Goal: Task Accomplishment & Management: Complete application form

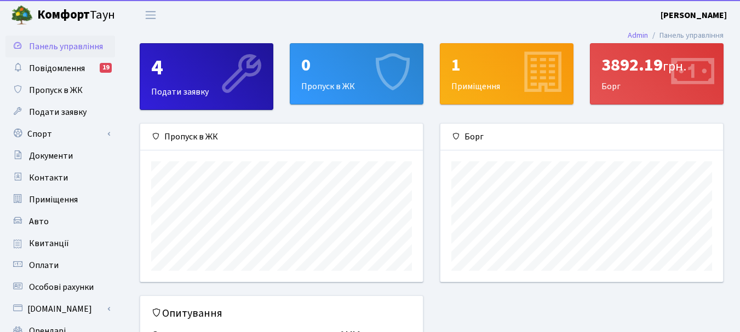
scroll to position [158, 282]
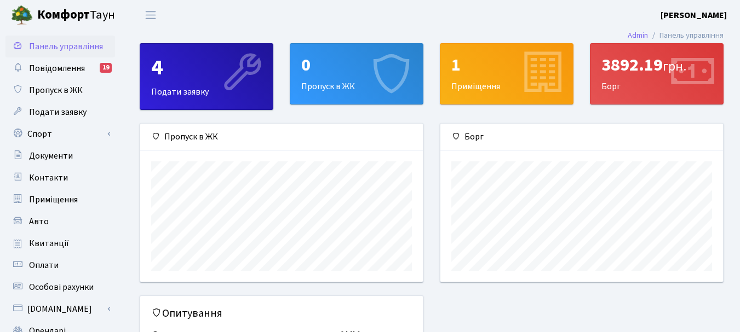
click at [343, 79] on div "0 Пропуск в ЖК" at bounding box center [356, 74] width 132 height 60
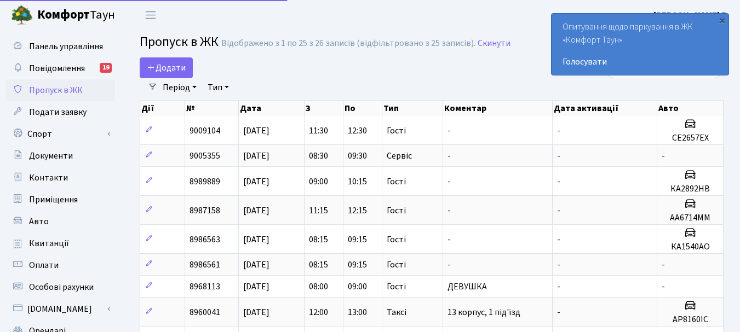
select select "25"
click at [183, 66] on span "Додати" at bounding box center [166, 68] width 39 height 12
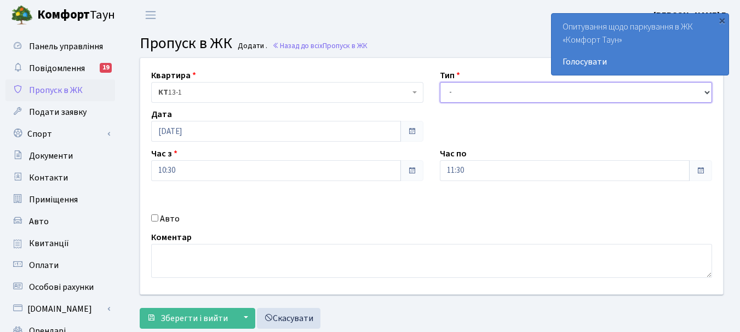
click at [704, 90] on select "- Доставка Таксі Гості Сервіс" at bounding box center [576, 92] width 272 height 21
select select "3"
click at [440, 82] on select "- Доставка Таксі Гості Сервіс" at bounding box center [576, 92] width 272 height 21
click at [154, 218] on input "Авто" at bounding box center [154, 218] width 7 height 7
checkbox input "true"
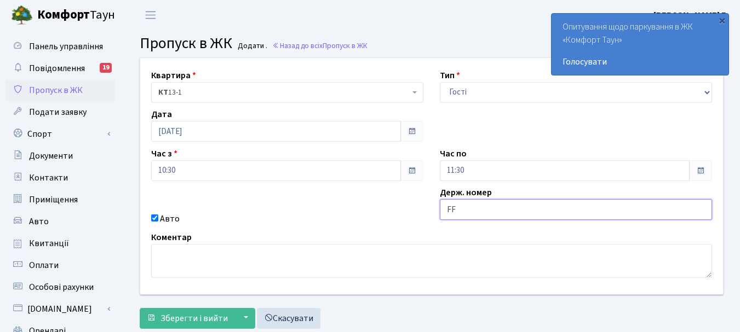
type input "F"
type input "AA5944ОВ"
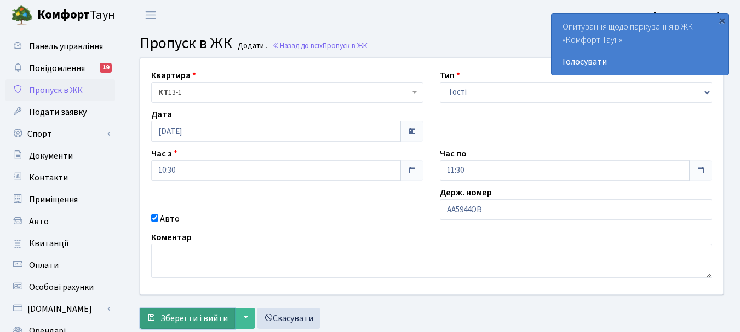
click at [189, 316] on span "Зберегти і вийти" at bounding box center [193, 319] width 67 height 12
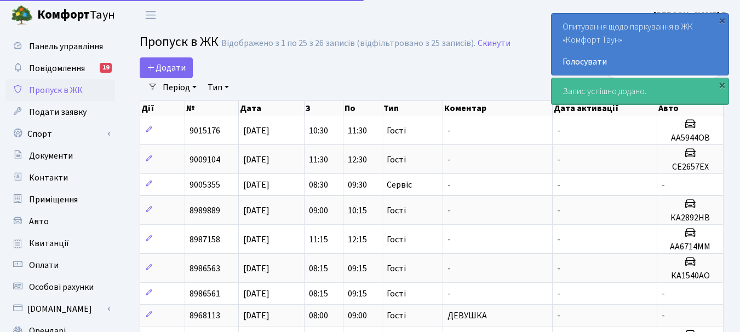
select select "25"
